Goal: Communication & Community: Answer question/provide support

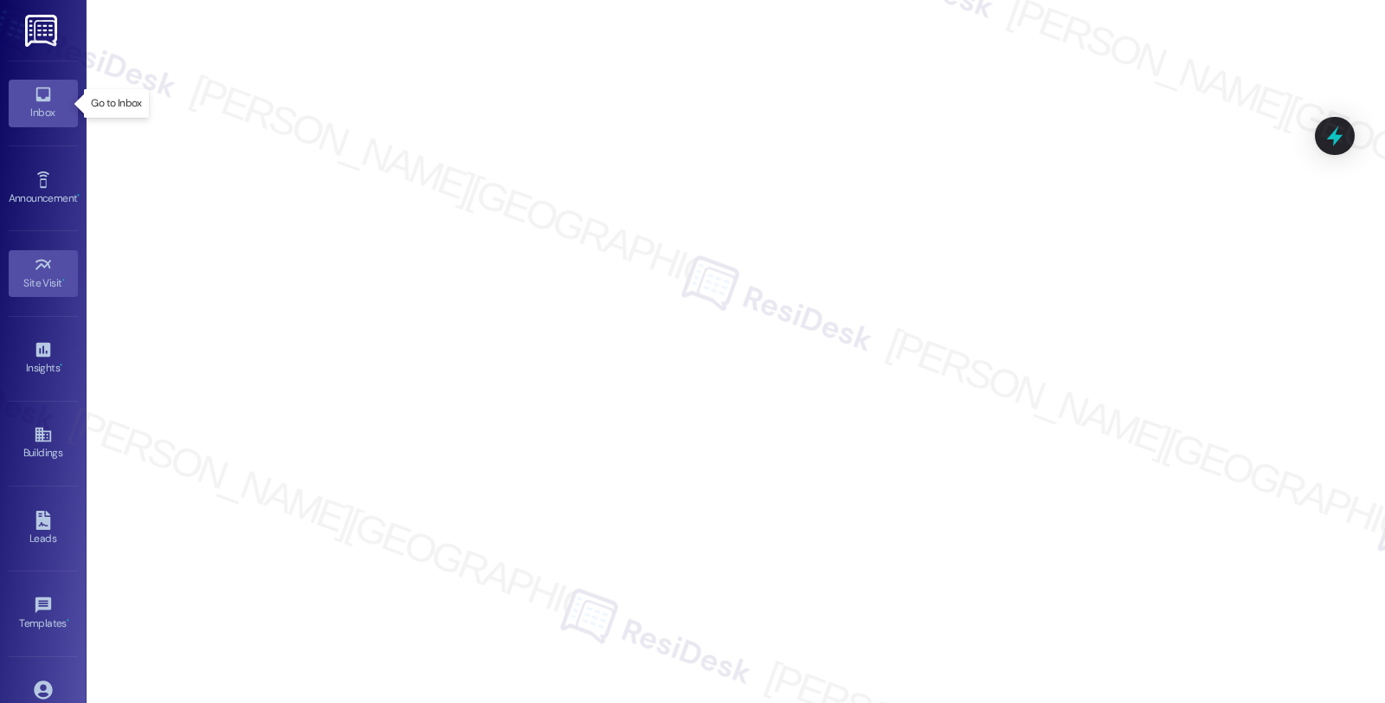
click at [34, 95] on icon at bounding box center [43, 94] width 19 height 19
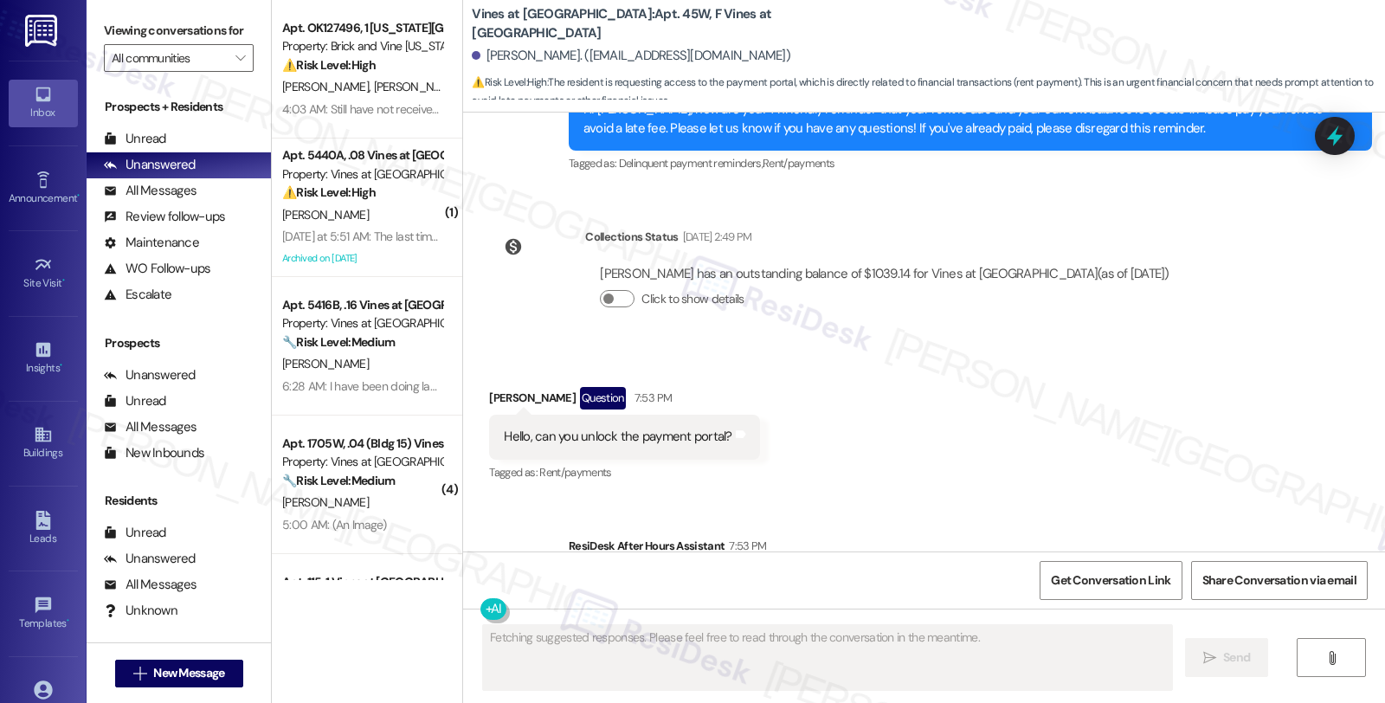
scroll to position [2815, 0]
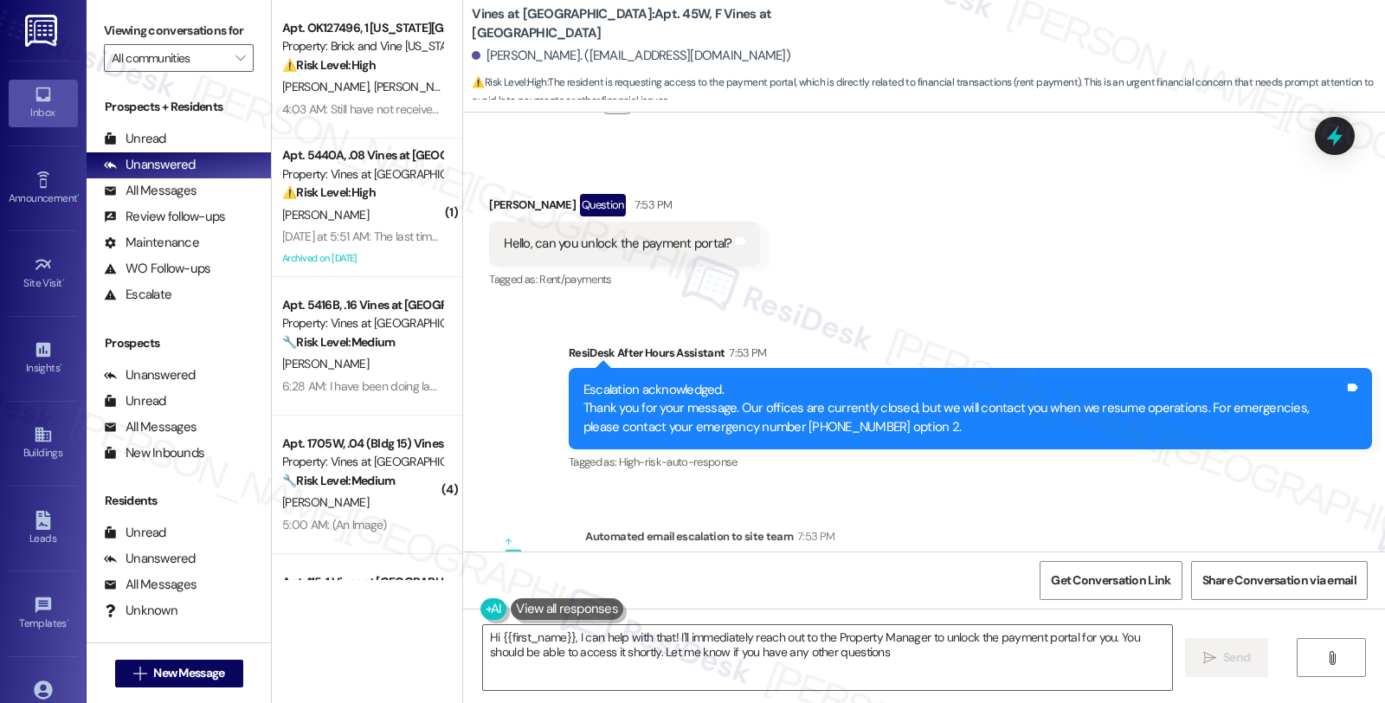
type textarea "Hi {{first_name}}, I can help with that! I'll immediately reach out to the Prop…"
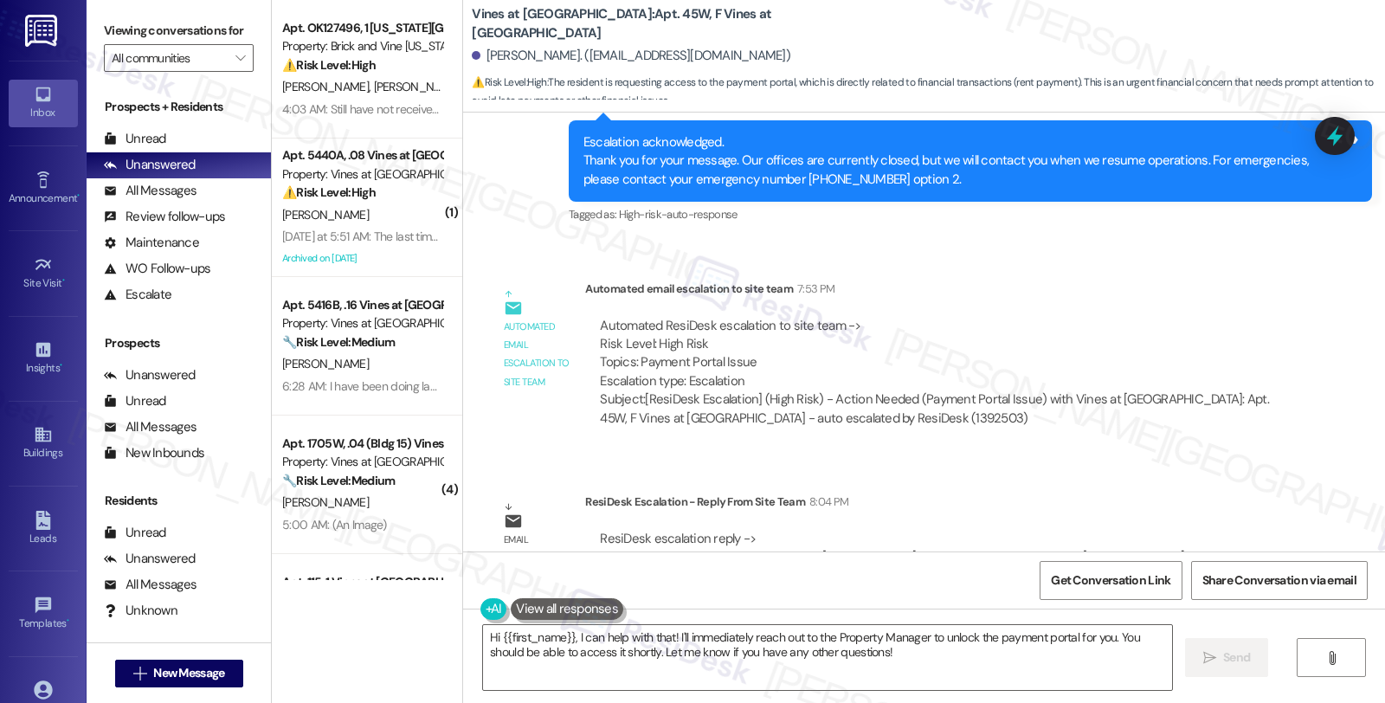
scroll to position [3103, 0]
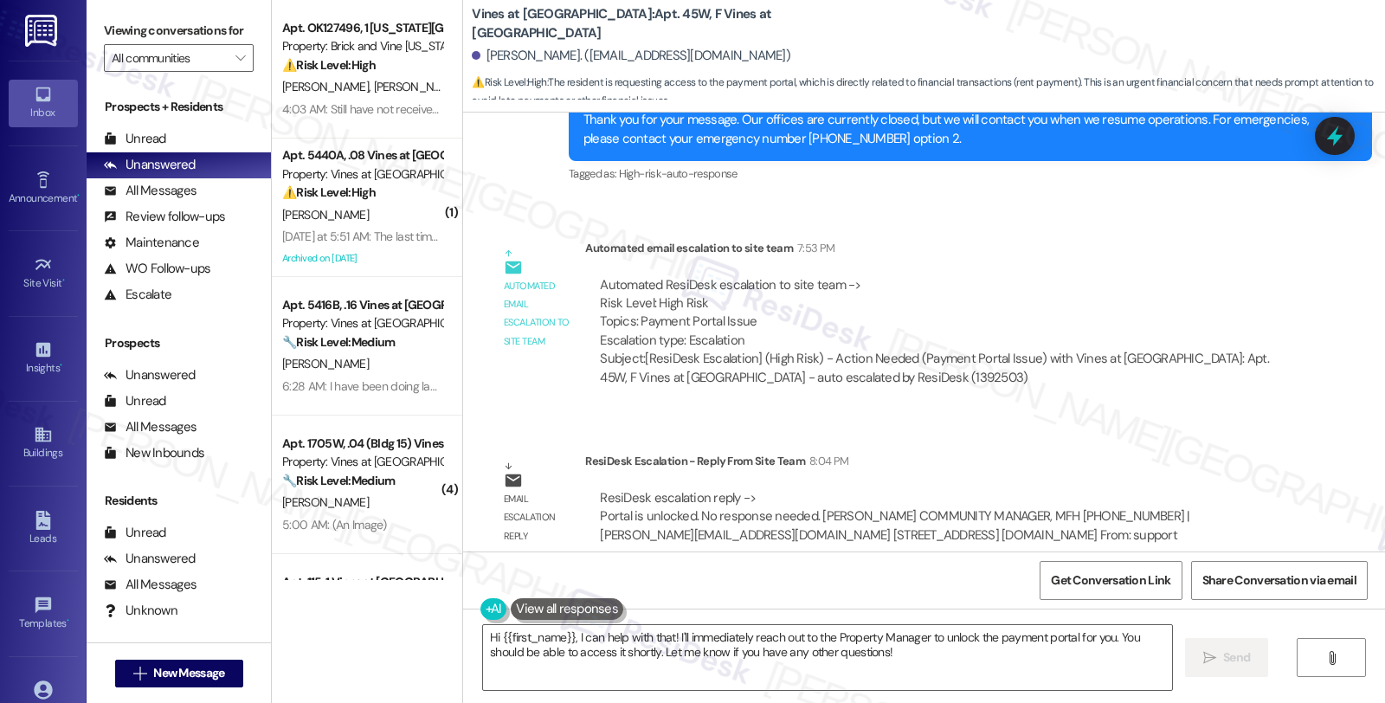
click at [1080, 276] on div "Automated ResiDesk escalation to site team -> Risk Level: High Risk Topics: Pay…" at bounding box center [939, 313] width 678 height 74
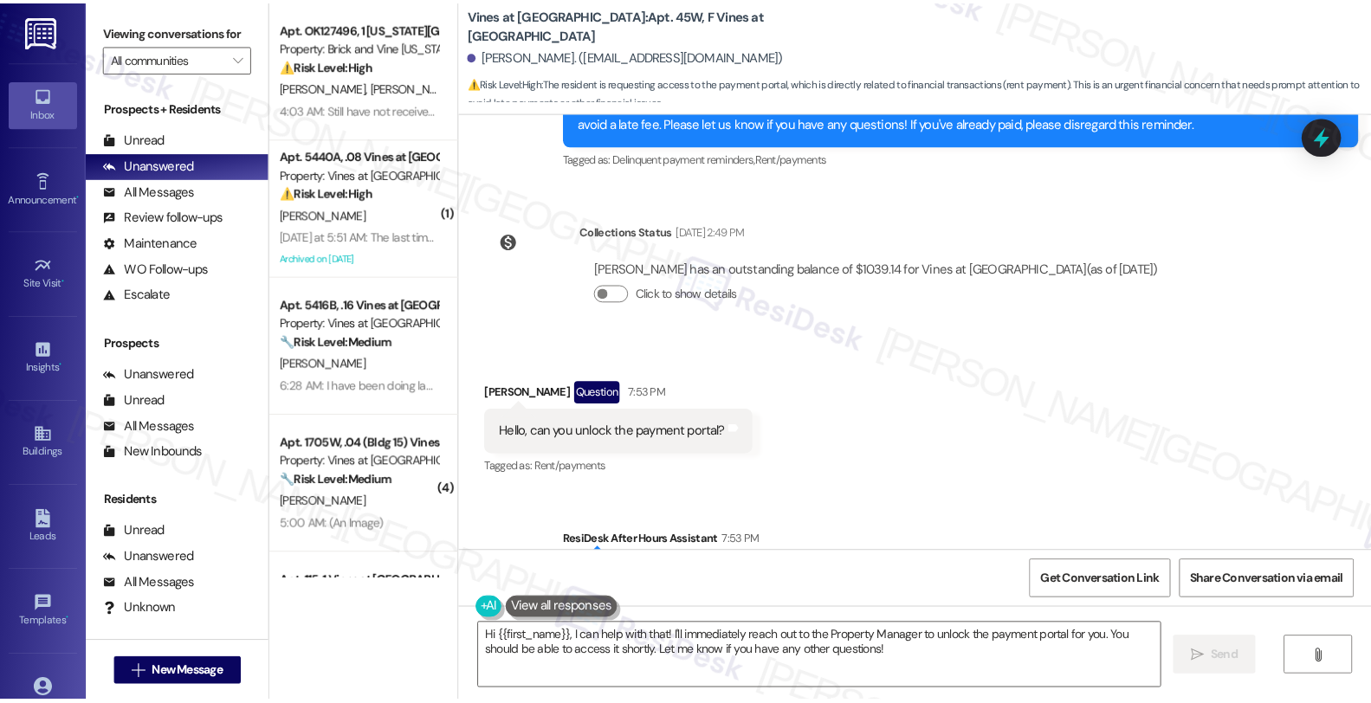
scroll to position [2622, 0]
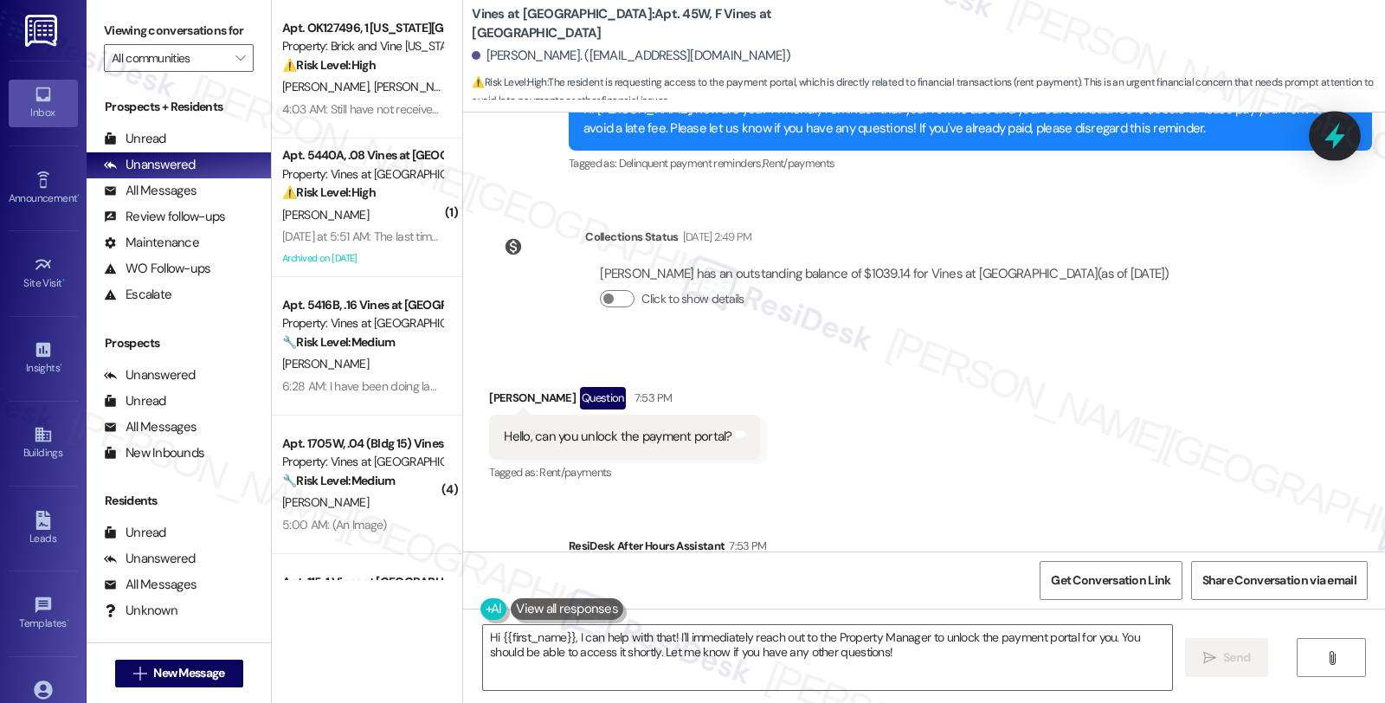
click at [1331, 127] on icon at bounding box center [1334, 135] width 29 height 29
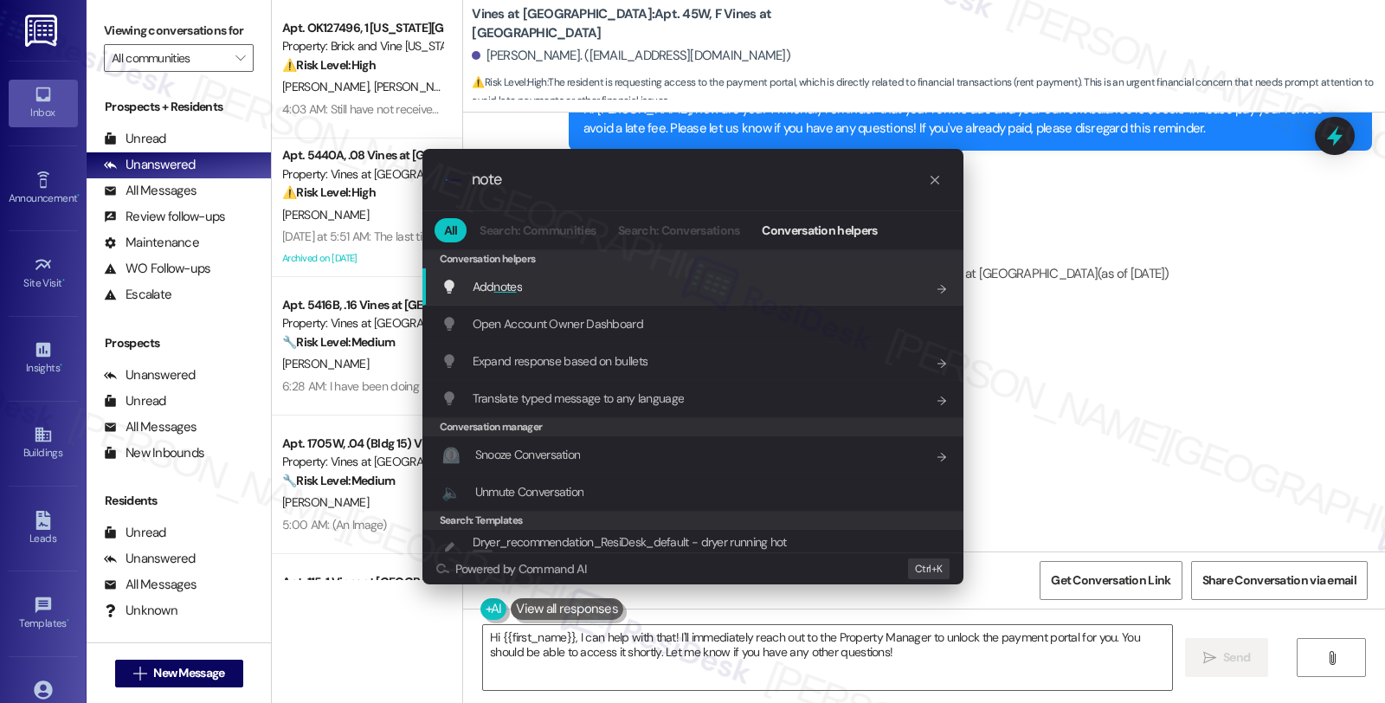
type input "note"
click at [612, 289] on div "Add note s Add shortcut" at bounding box center [695, 286] width 506 height 19
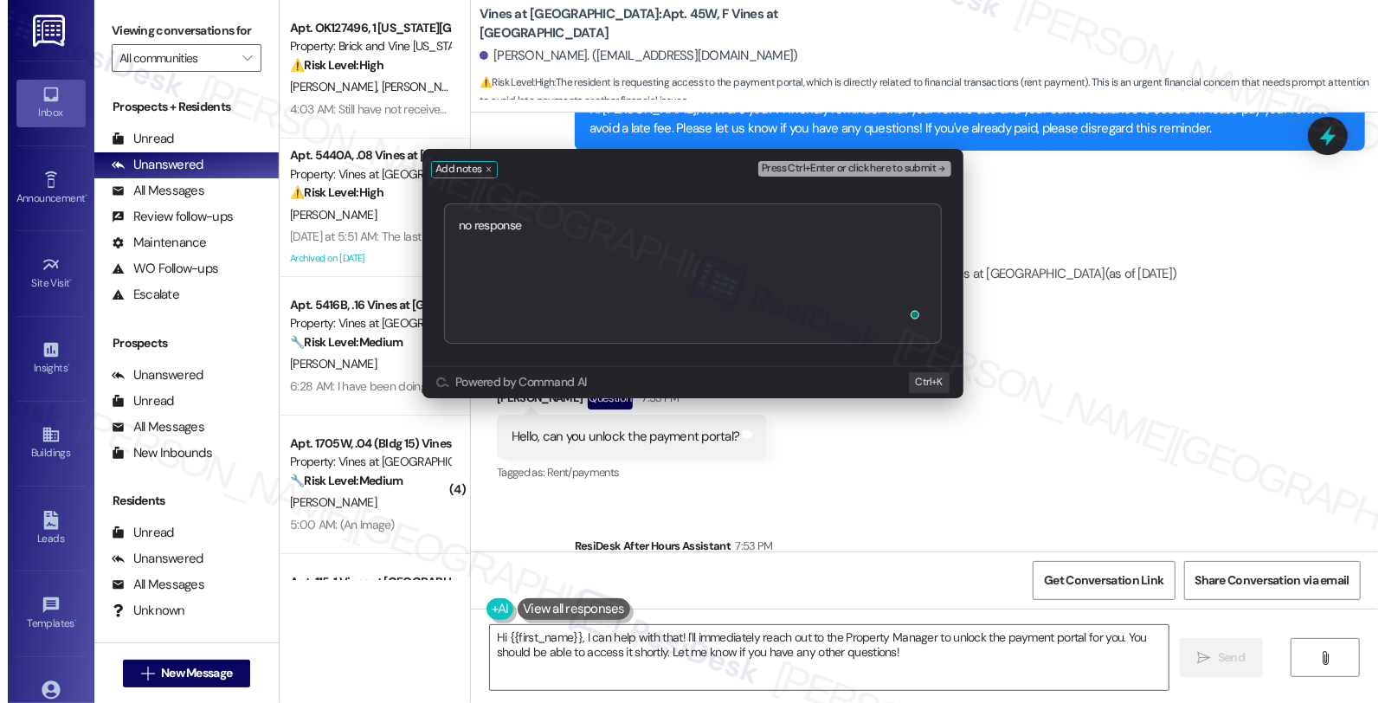
scroll to position [0, 0]
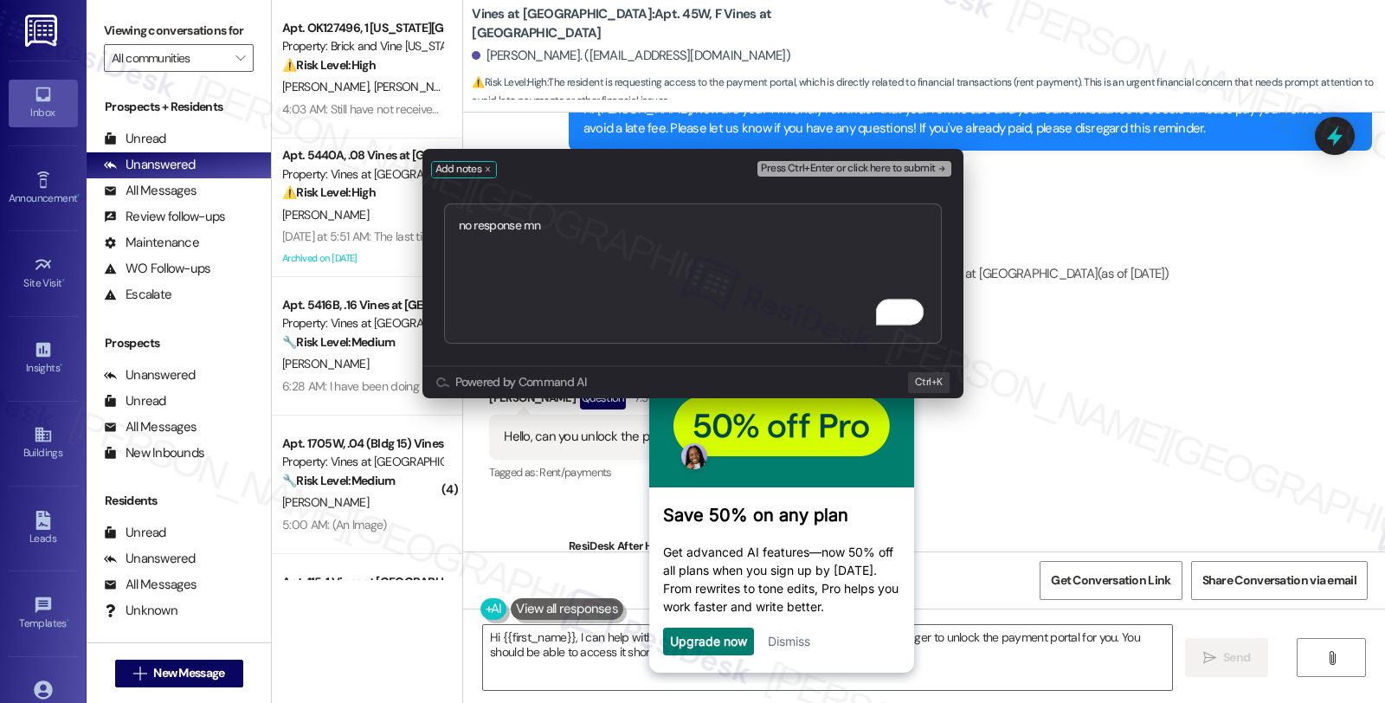
click at [537, 225] on textarea "no response mn" at bounding box center [693, 273] width 498 height 140
type textarea "no response needed per escalation response, archiving message"
click at [791, 169] on span "Press Ctrl+Enter or click here to submit" at bounding box center [848, 169] width 174 height 12
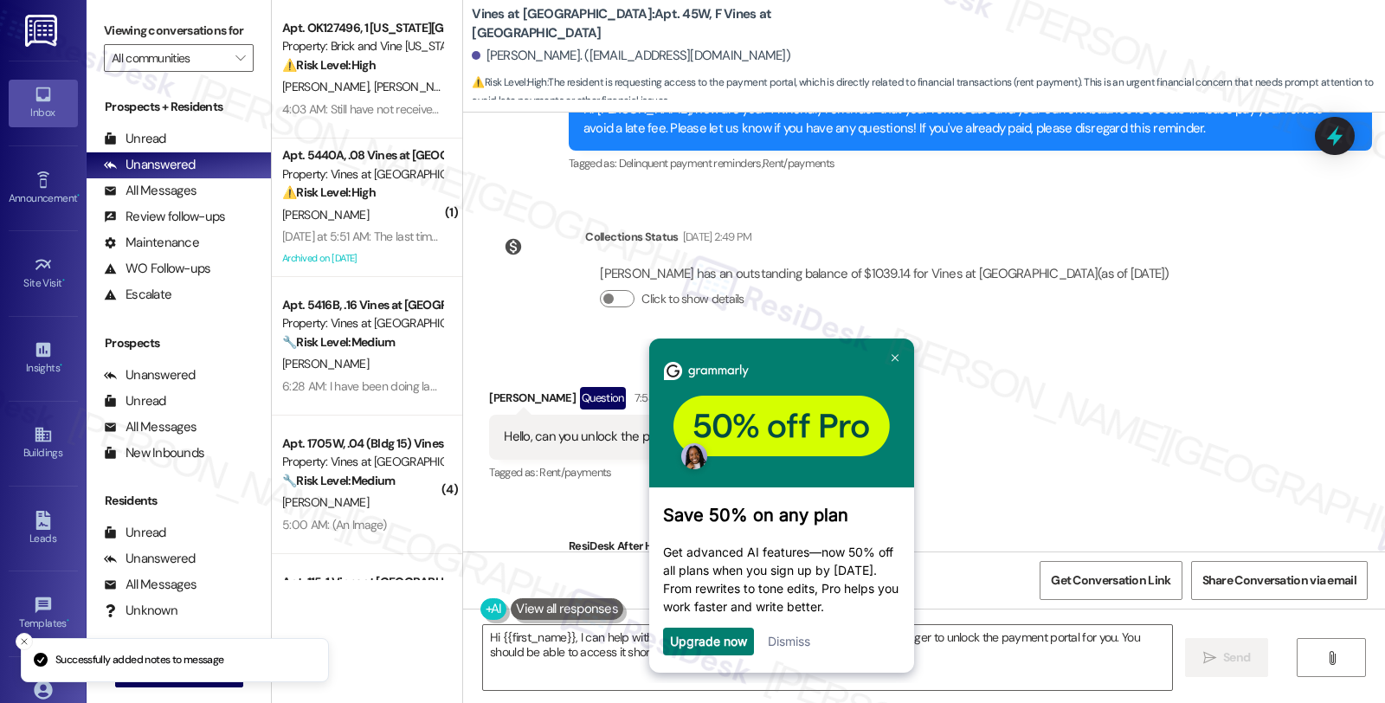
click at [1035, 265] on div "[PERSON_NAME] has an outstanding balance of $1039.14 for Vines at [GEOGRAPHIC_D…" at bounding box center [884, 274] width 569 height 18
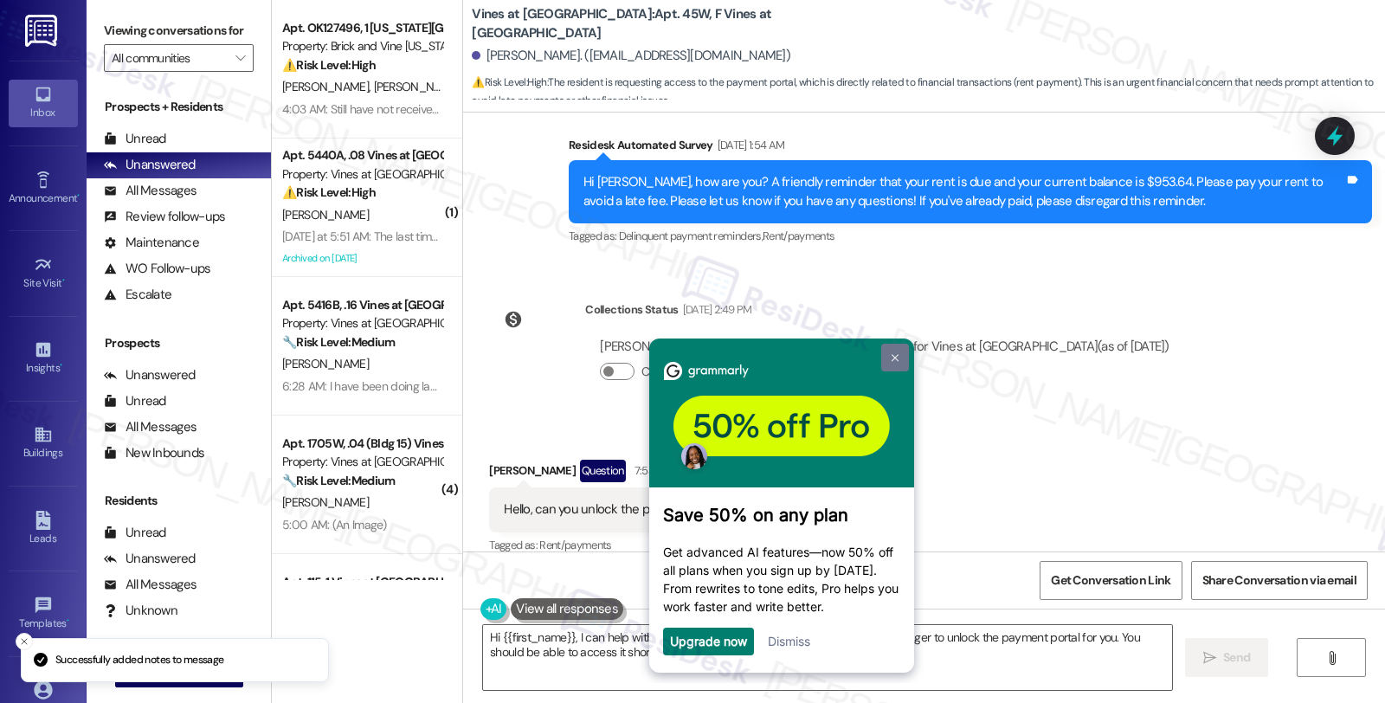
click at [892, 353] on img at bounding box center [894, 357] width 7 height 8
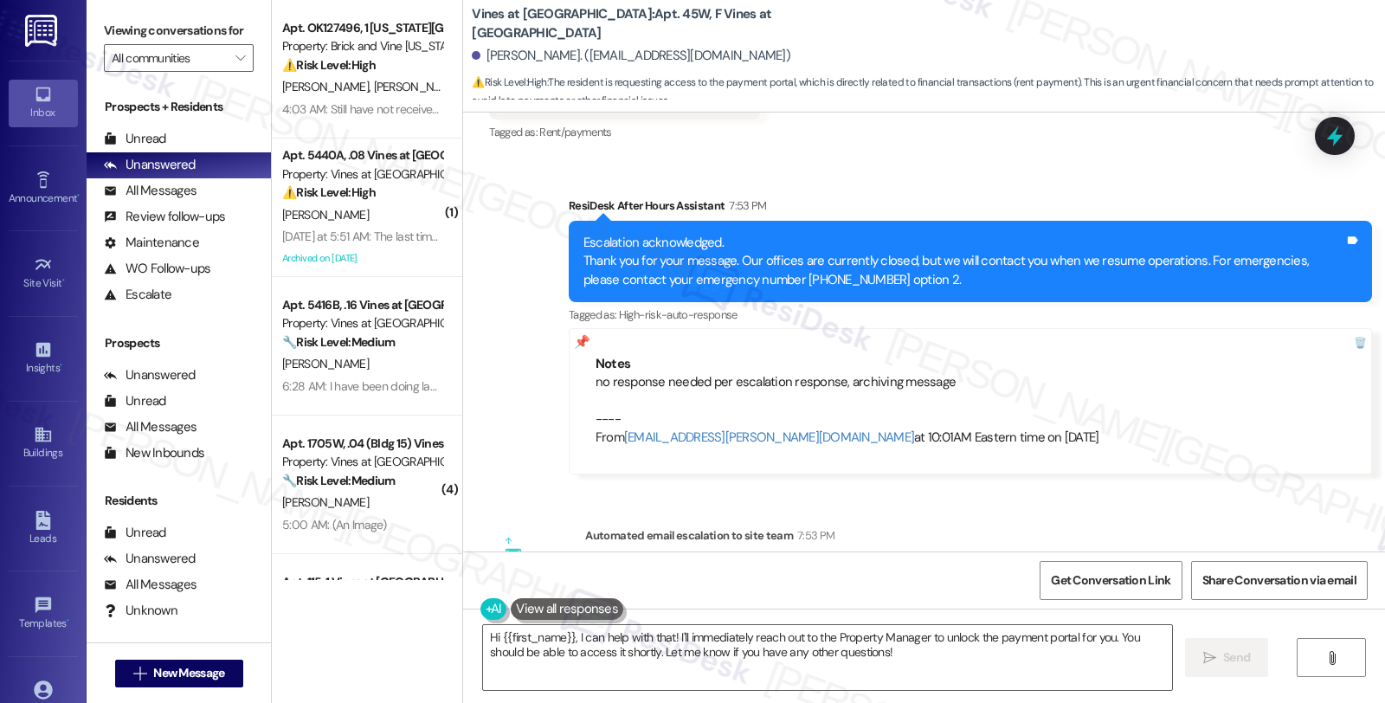
scroll to position [3250, 0]
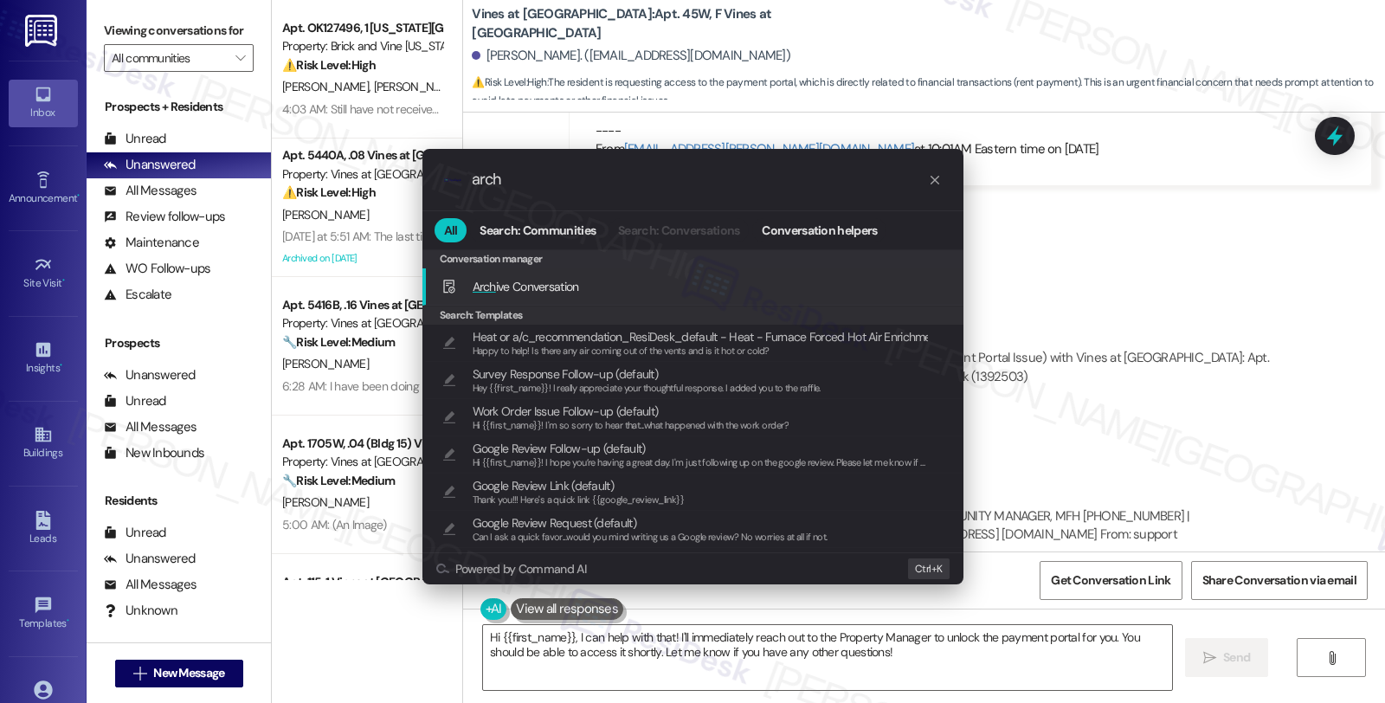
type input "arch"
click at [629, 280] on div "Arch ive Conversation Add shortcut" at bounding box center [695, 286] width 506 height 19
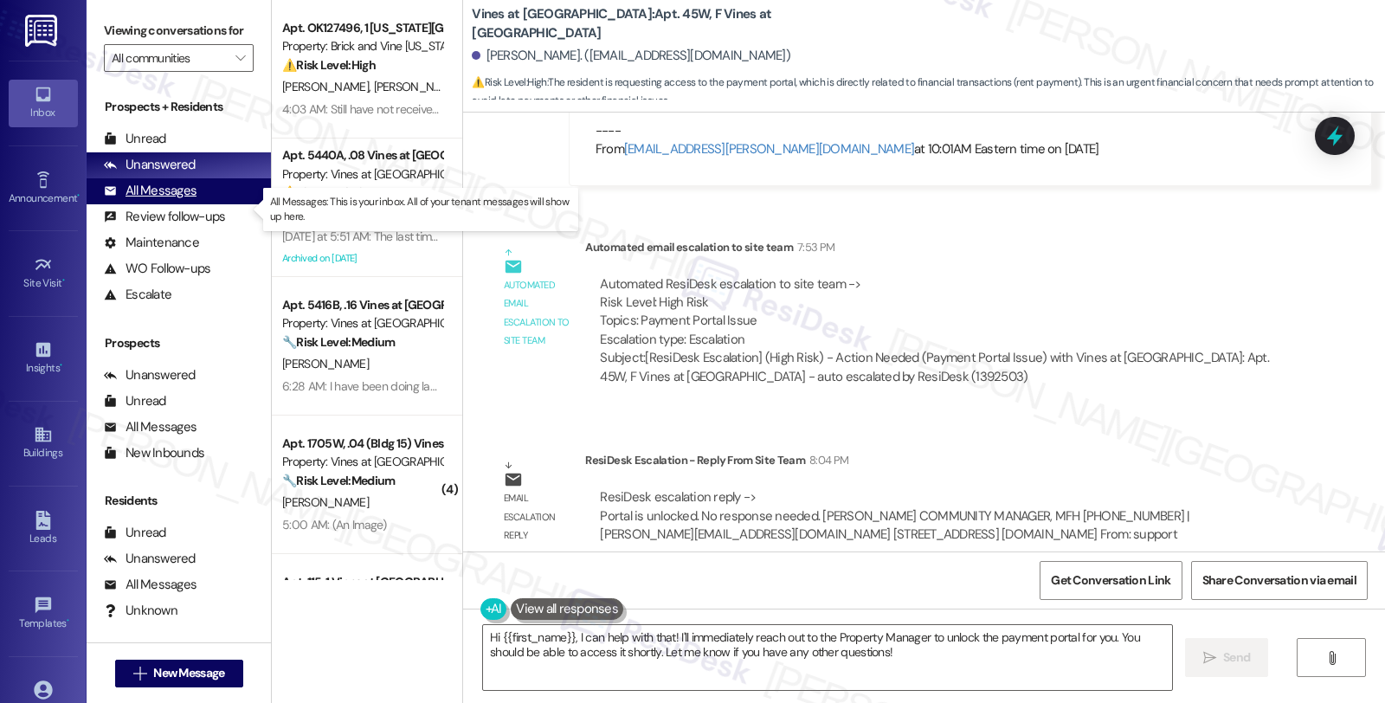
click at [163, 200] on div "All Messages" at bounding box center [150, 191] width 93 height 18
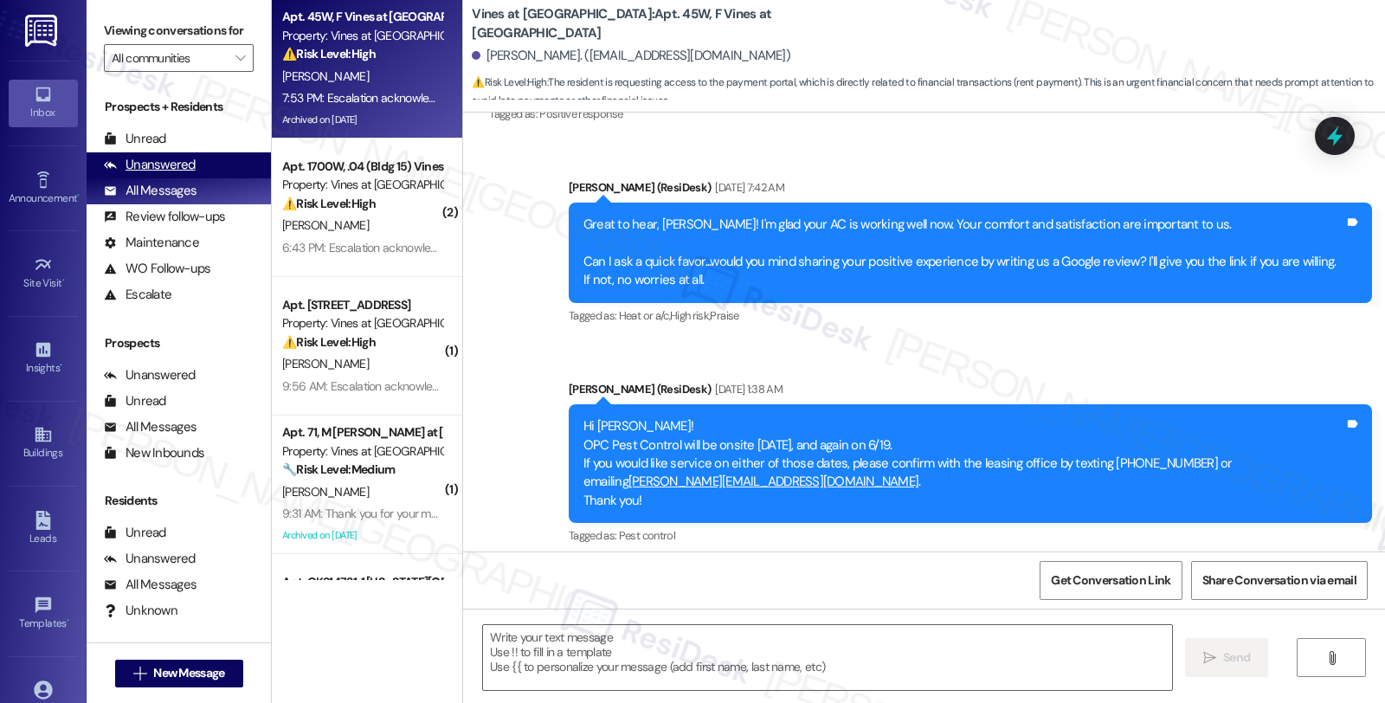
type textarea "Fetching suggested responses. Please feel free to read through the conversation…"
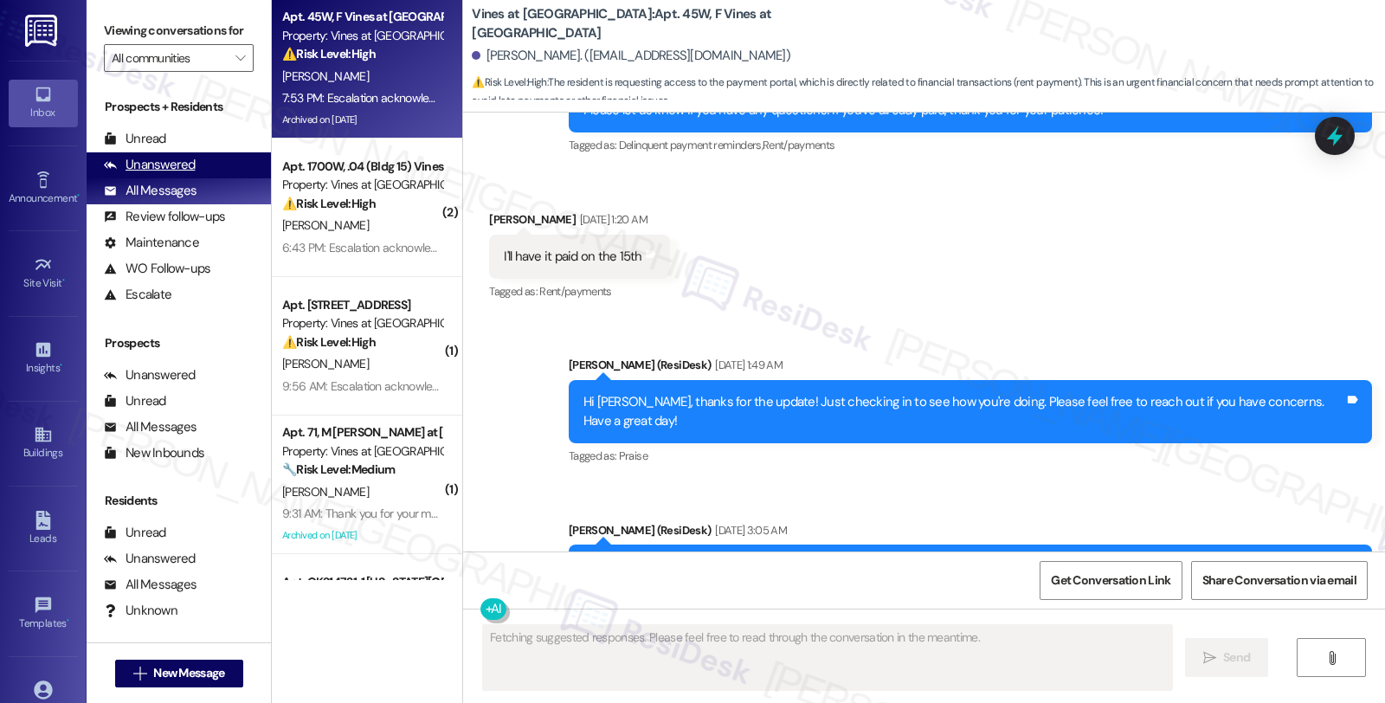
click at [168, 174] on div "Unanswered" at bounding box center [150, 165] width 92 height 18
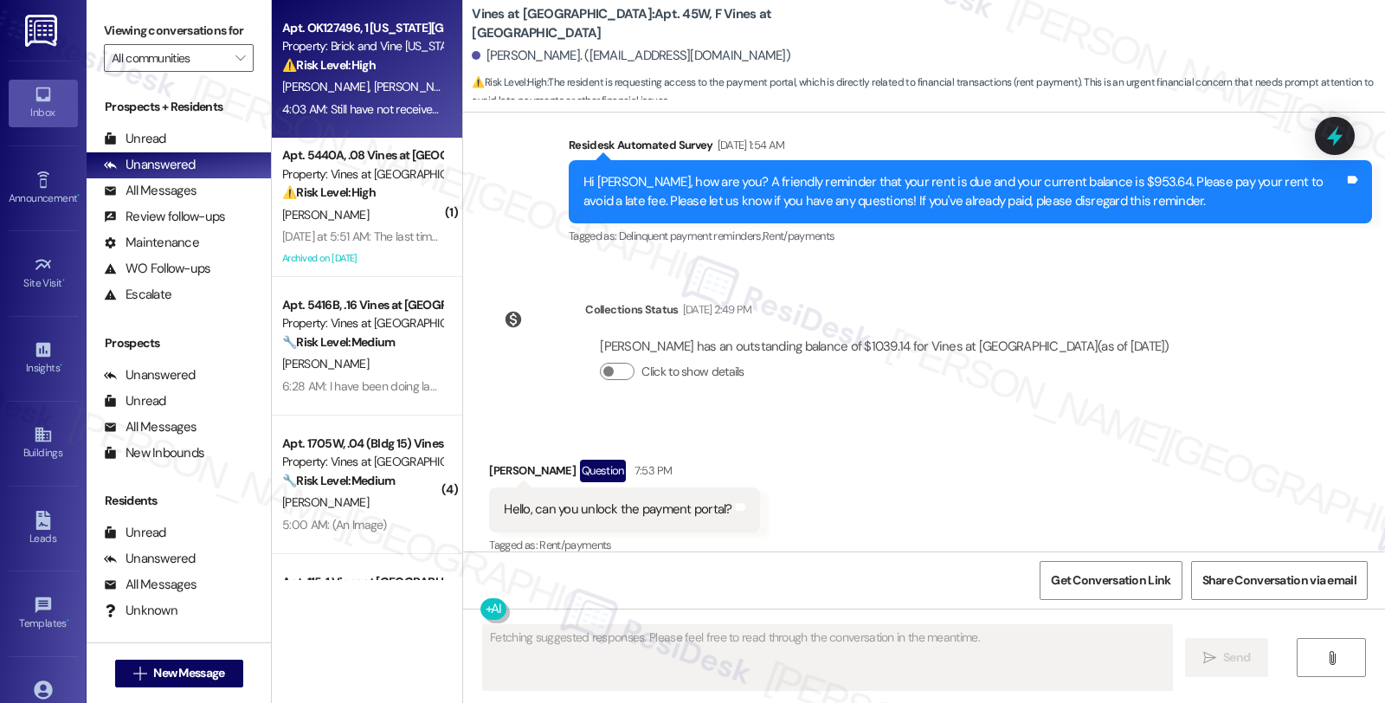
click at [397, 67] on div "⚠️ Risk Level: High The resident is reporting unresolved maintenance issues (sp…" at bounding box center [362, 65] width 160 height 18
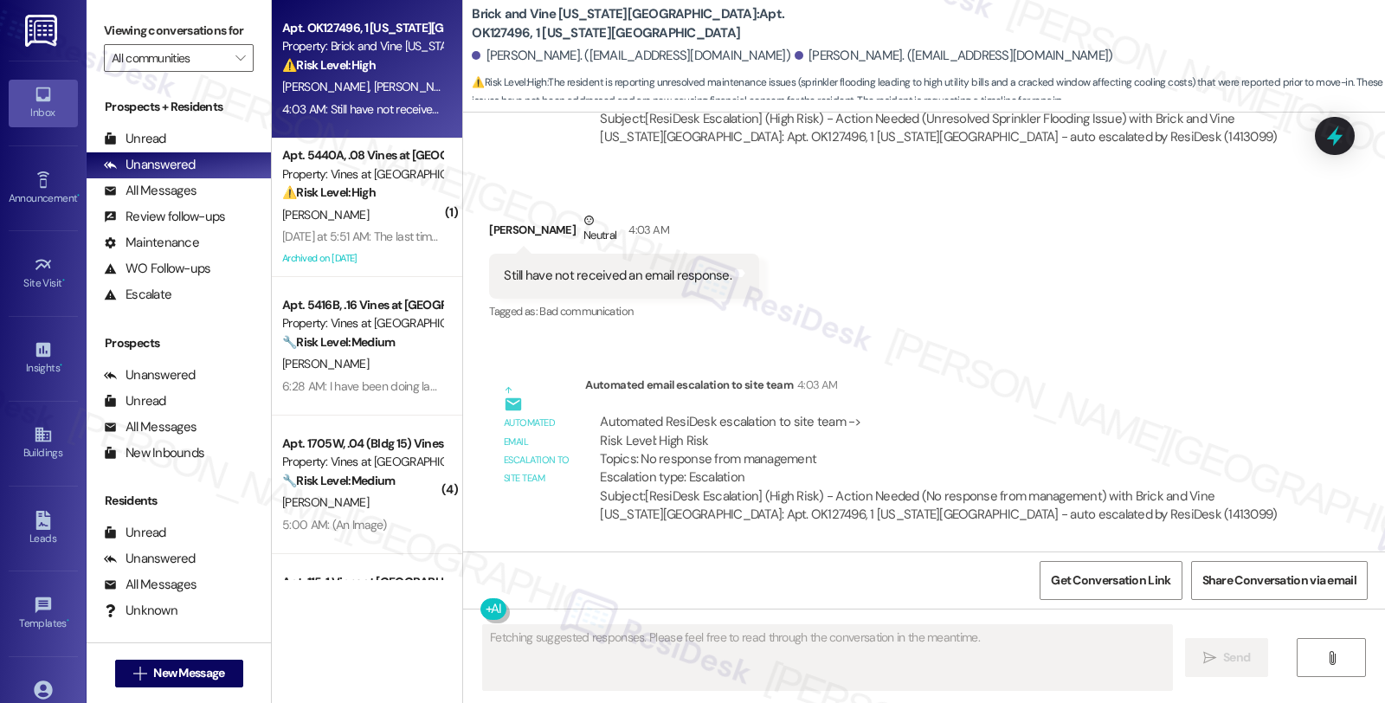
scroll to position [2223, 0]
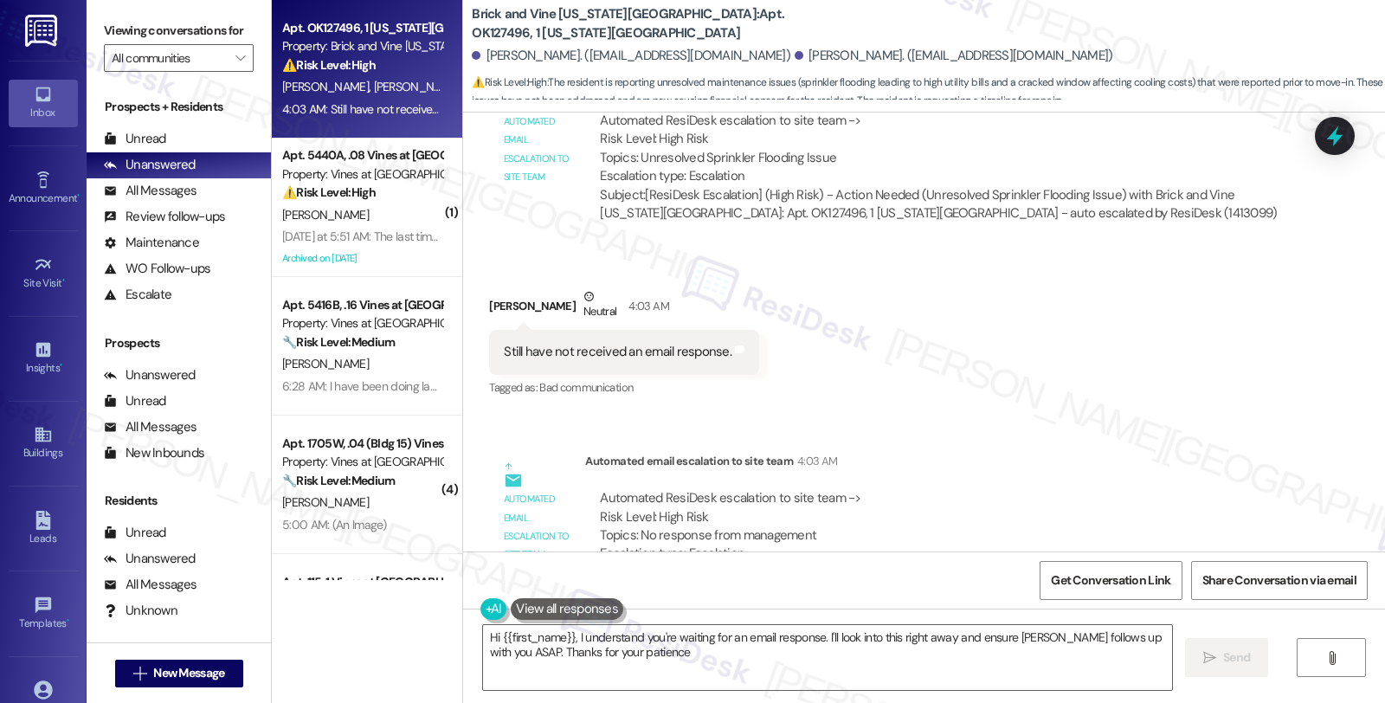
type textarea "Hi {{first_name}}, I understand you're waiting for an email response. I'll look…"
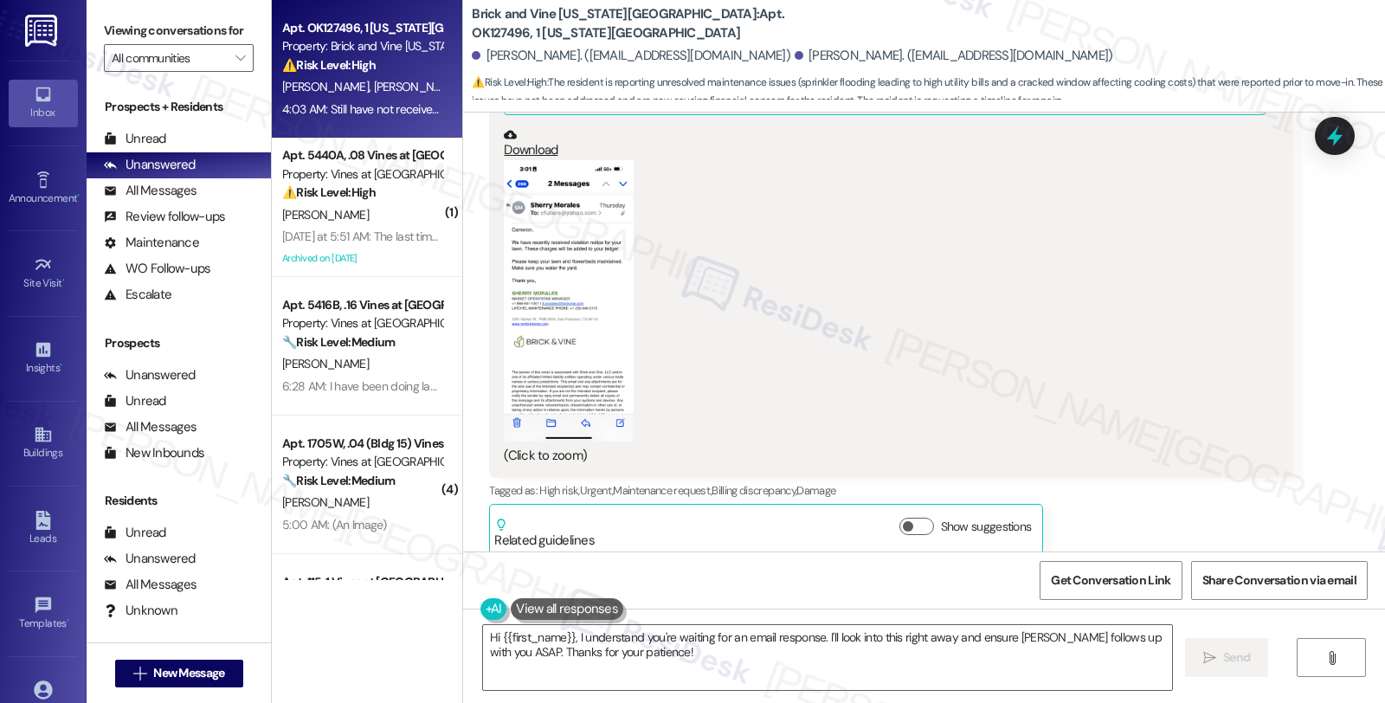
scroll to position [1358, 0]
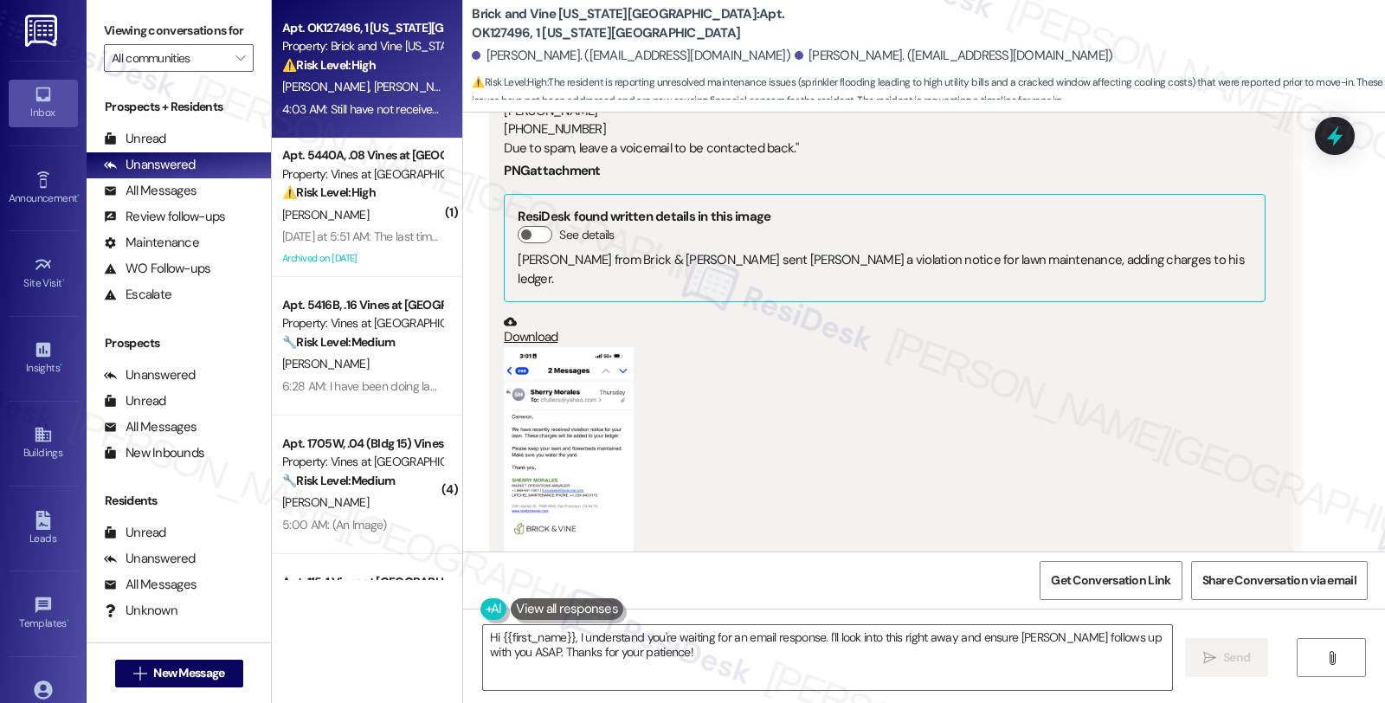
click at [539, 382] on button "Zoom image" at bounding box center [569, 487] width 130 height 281
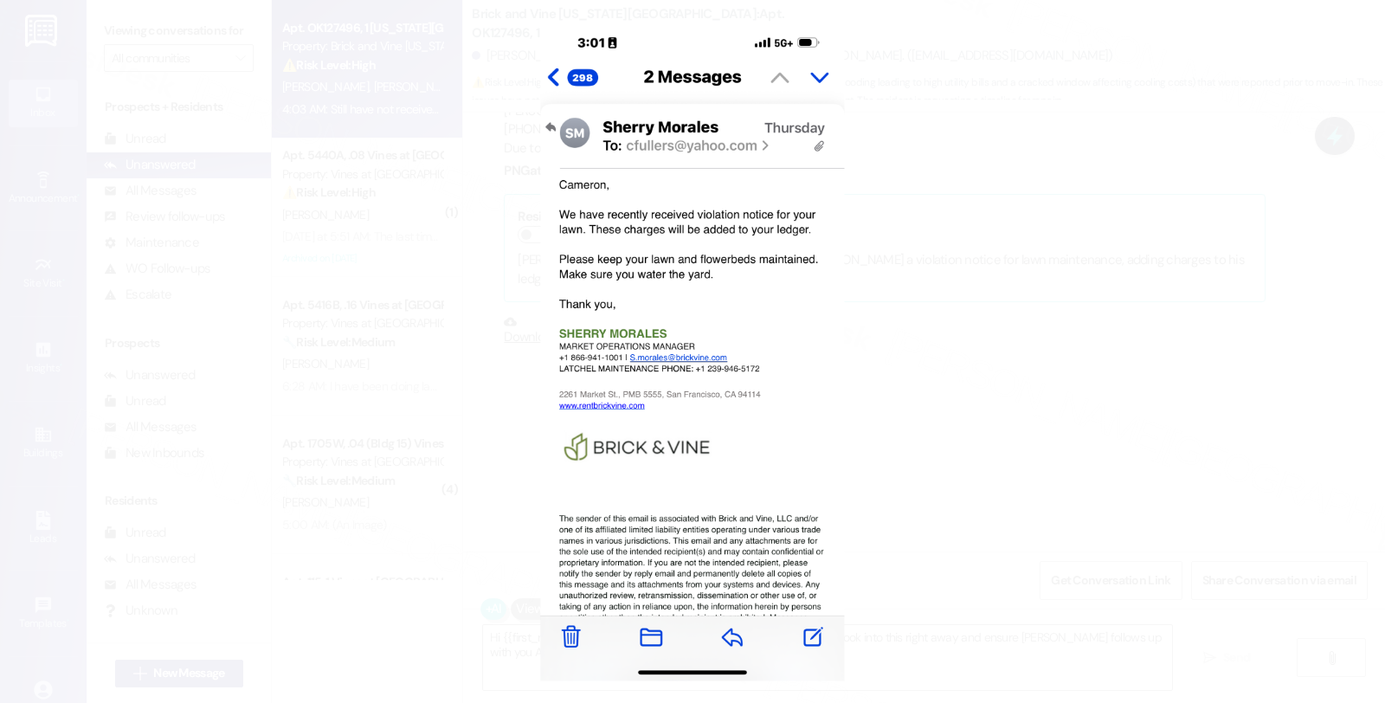
click at [1023, 287] on button "Unzoom image" at bounding box center [692, 351] width 1385 height 703
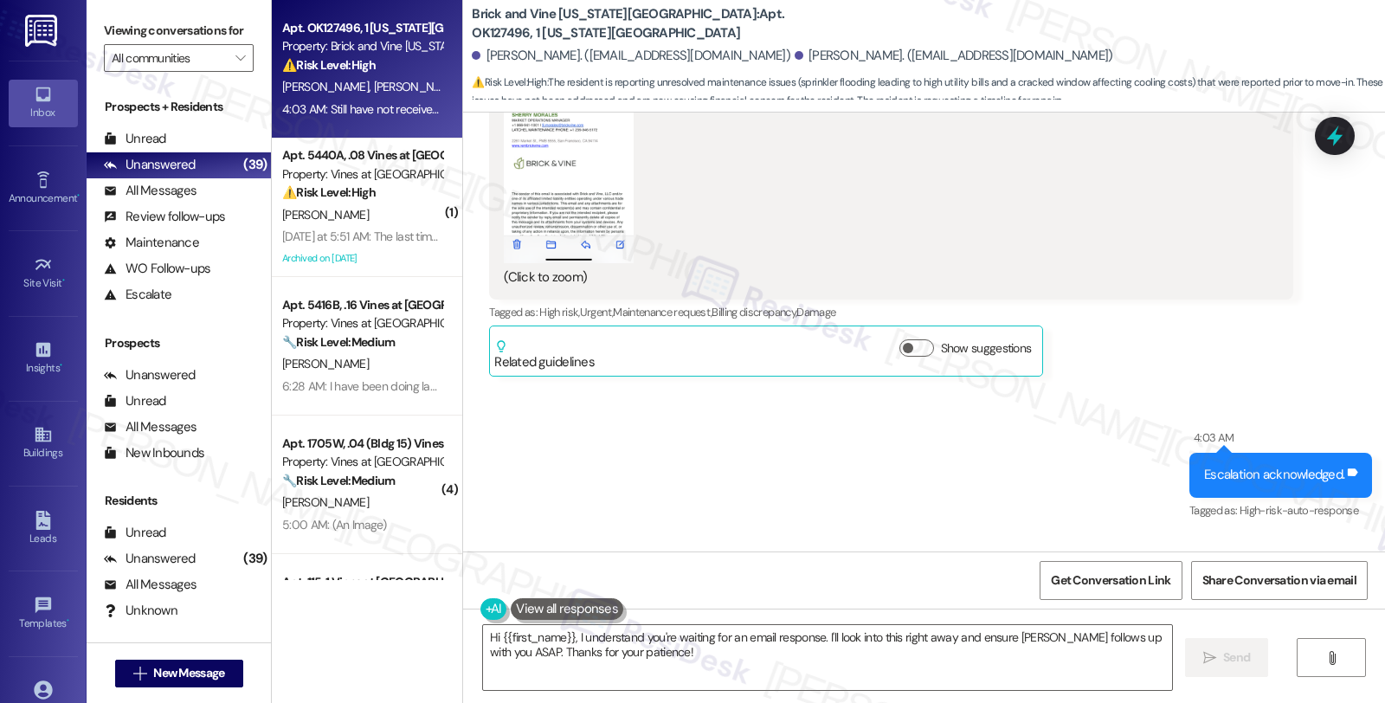
scroll to position [1455, 0]
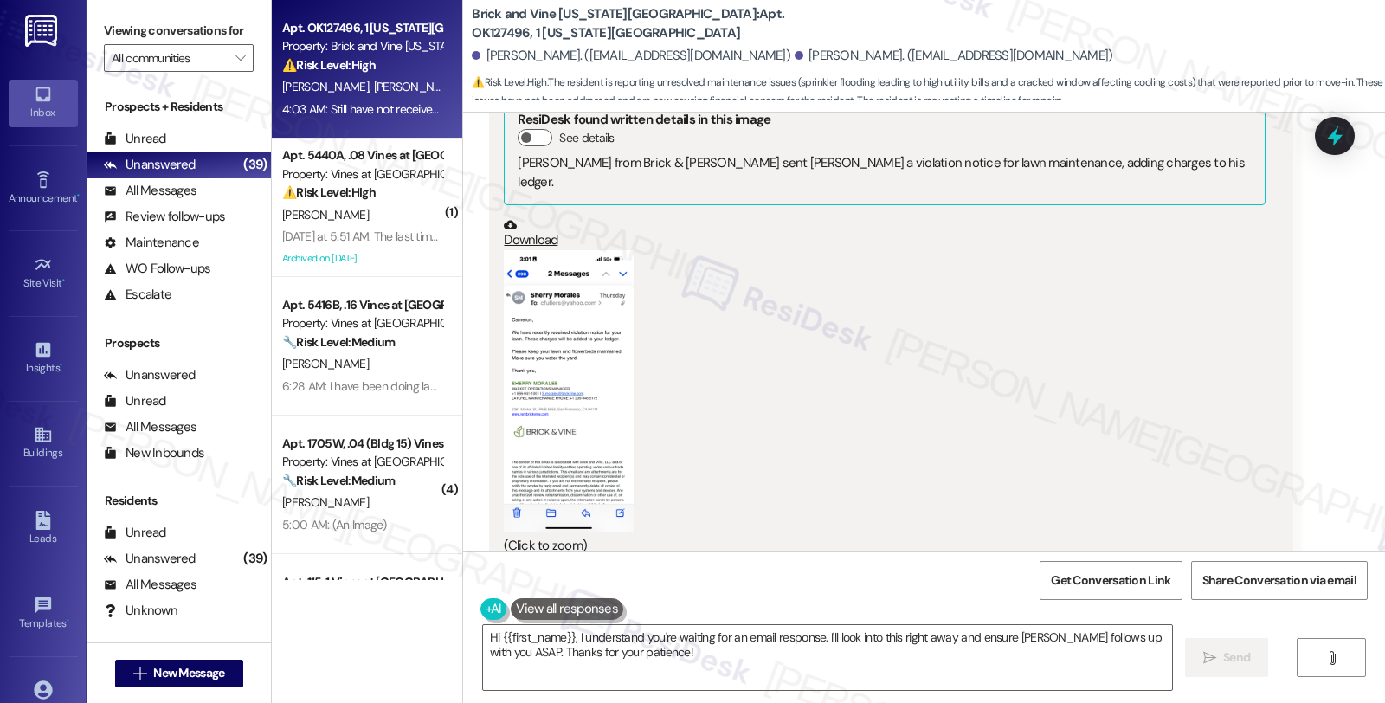
click at [595, 286] on button "Zoom image" at bounding box center [569, 390] width 130 height 281
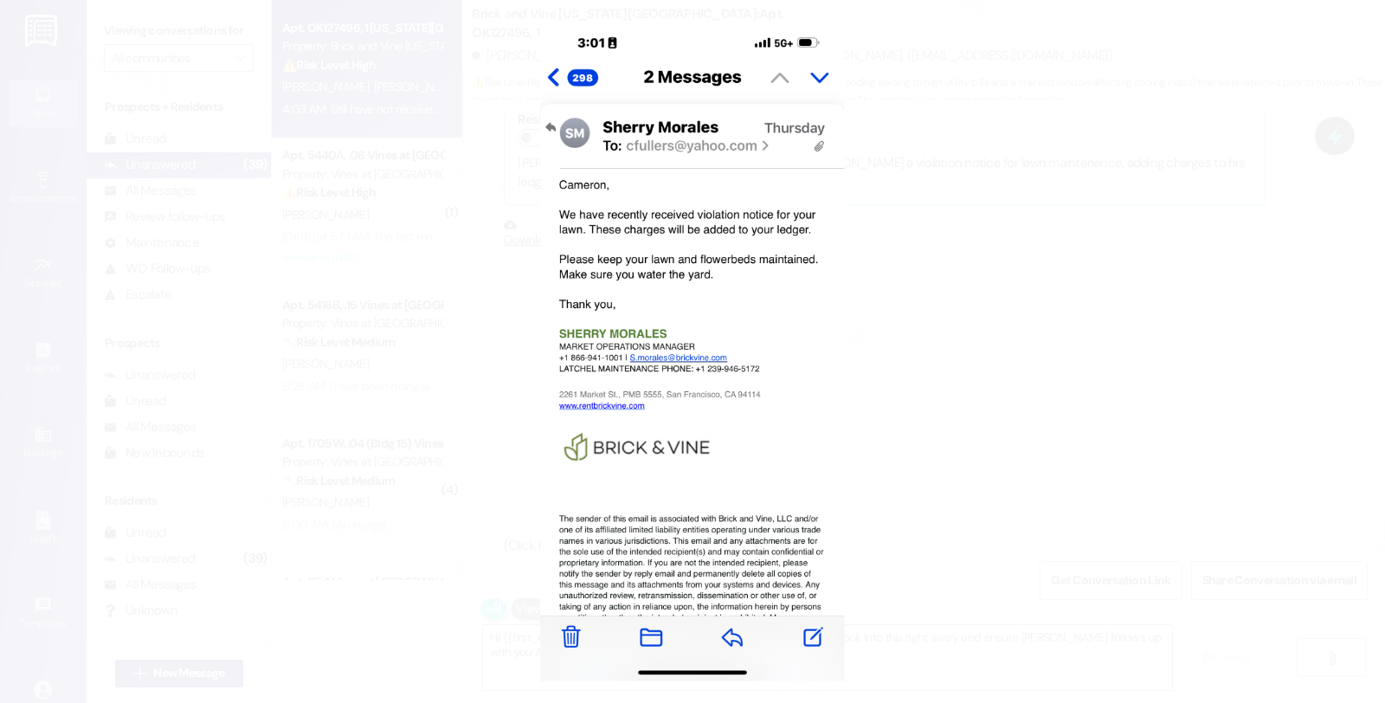
click at [886, 279] on button "Unzoom image" at bounding box center [692, 351] width 1385 height 703
